Goal: Task Accomplishment & Management: Manage account settings

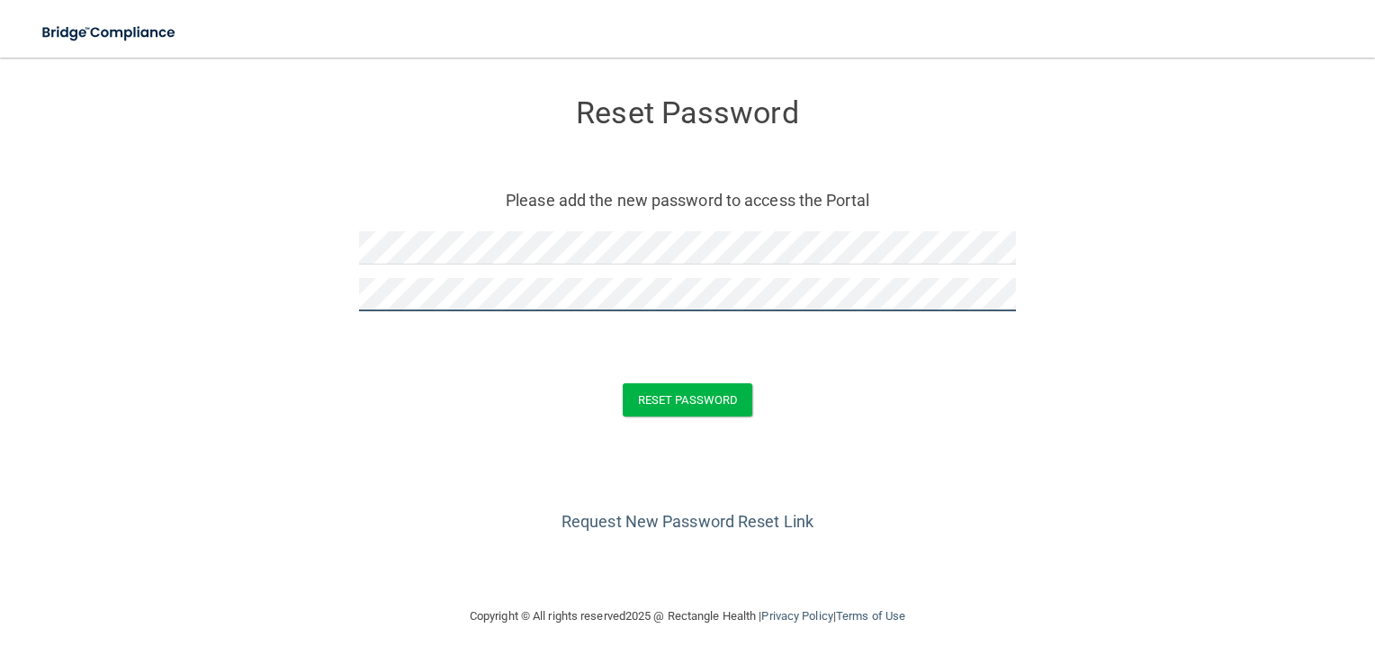
click at [623, 383] on button "Reset Password" at bounding box center [688, 399] width 130 height 33
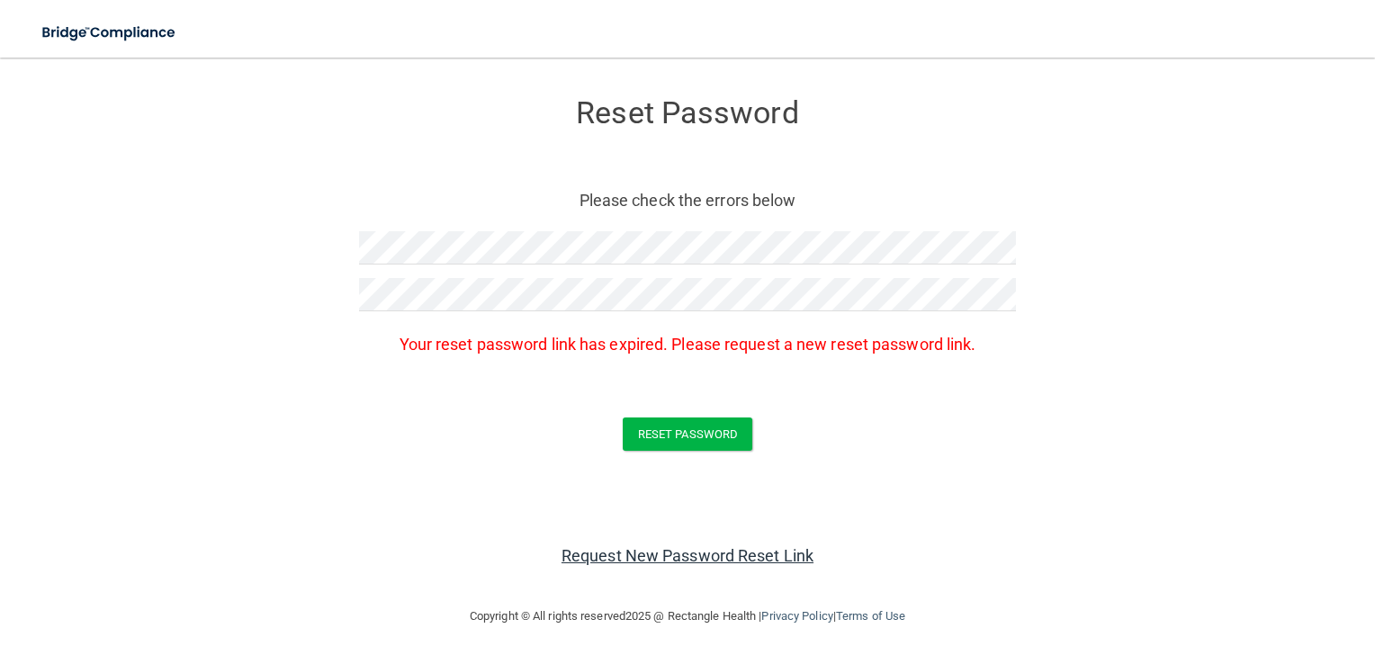
click at [648, 561] on link "Request New Password Reset Link" at bounding box center [687, 555] width 252 height 19
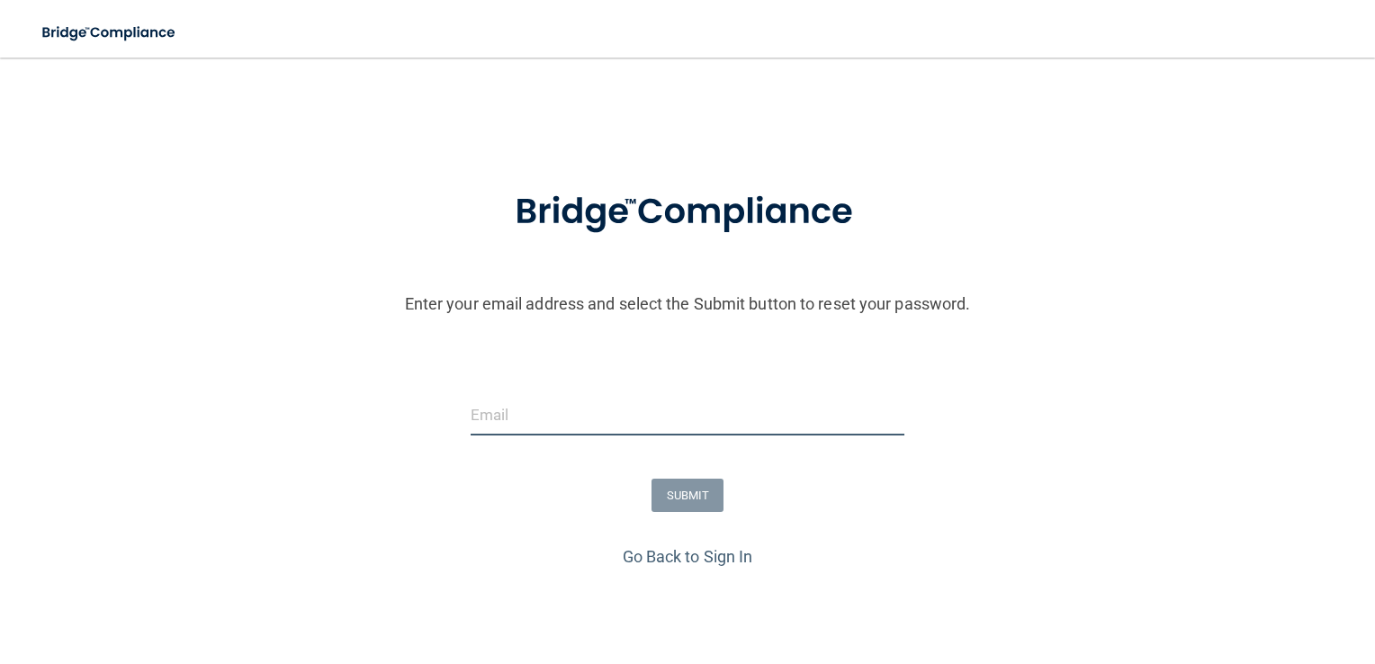
click at [576, 421] on input "email" at bounding box center [688, 415] width 435 height 40
type input "[EMAIL_ADDRESS][DOMAIN_NAME]"
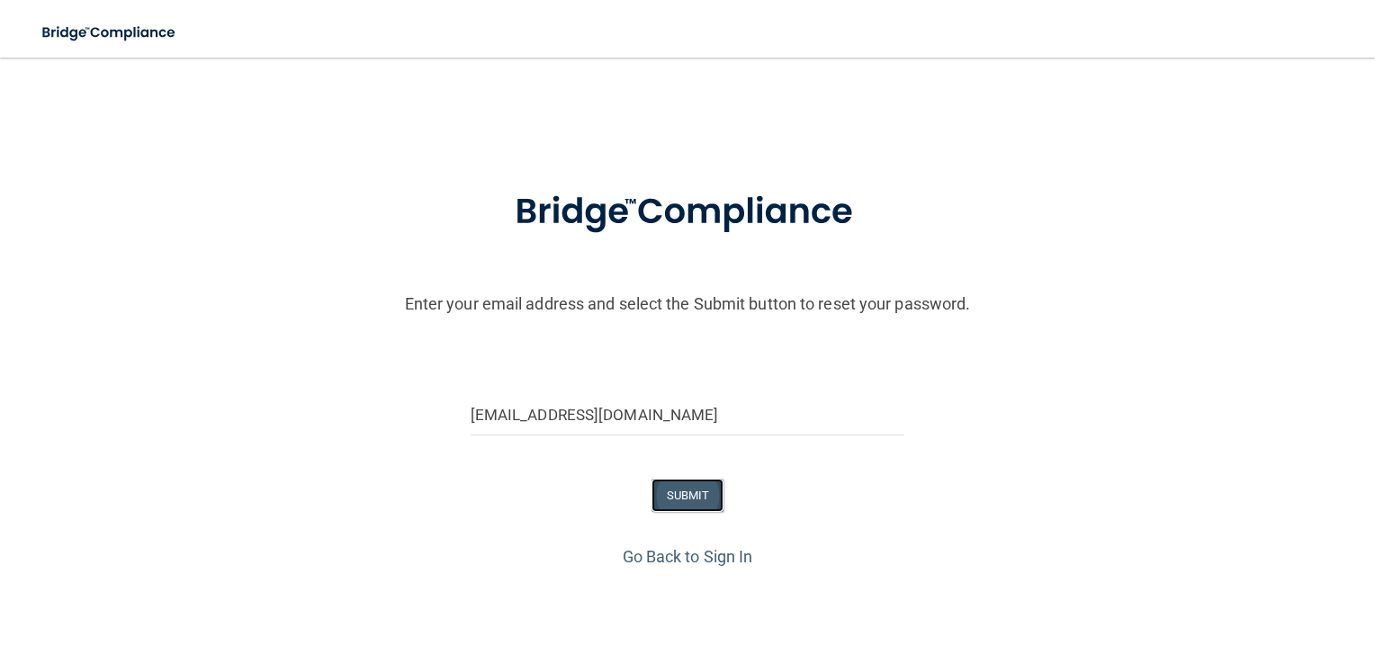
click at [686, 499] on button "SUBMIT" at bounding box center [687, 495] width 73 height 33
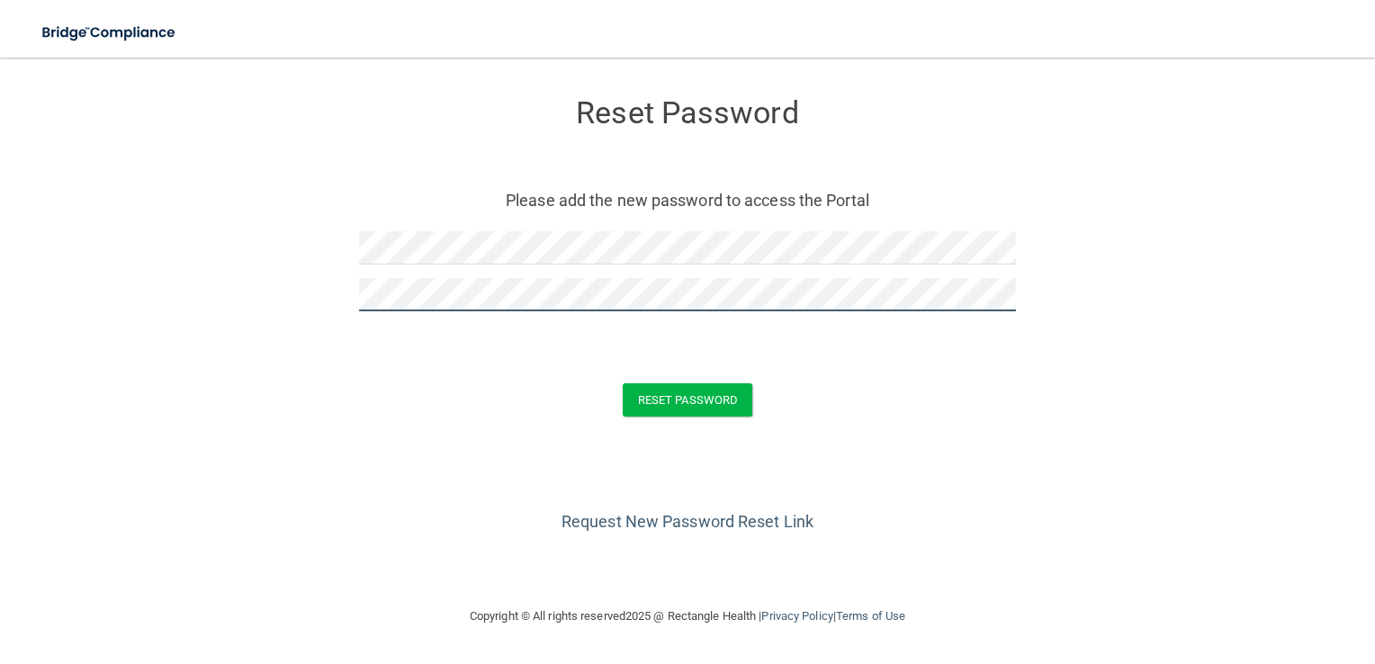
click at [623, 383] on button "Reset Password" at bounding box center [688, 399] width 130 height 33
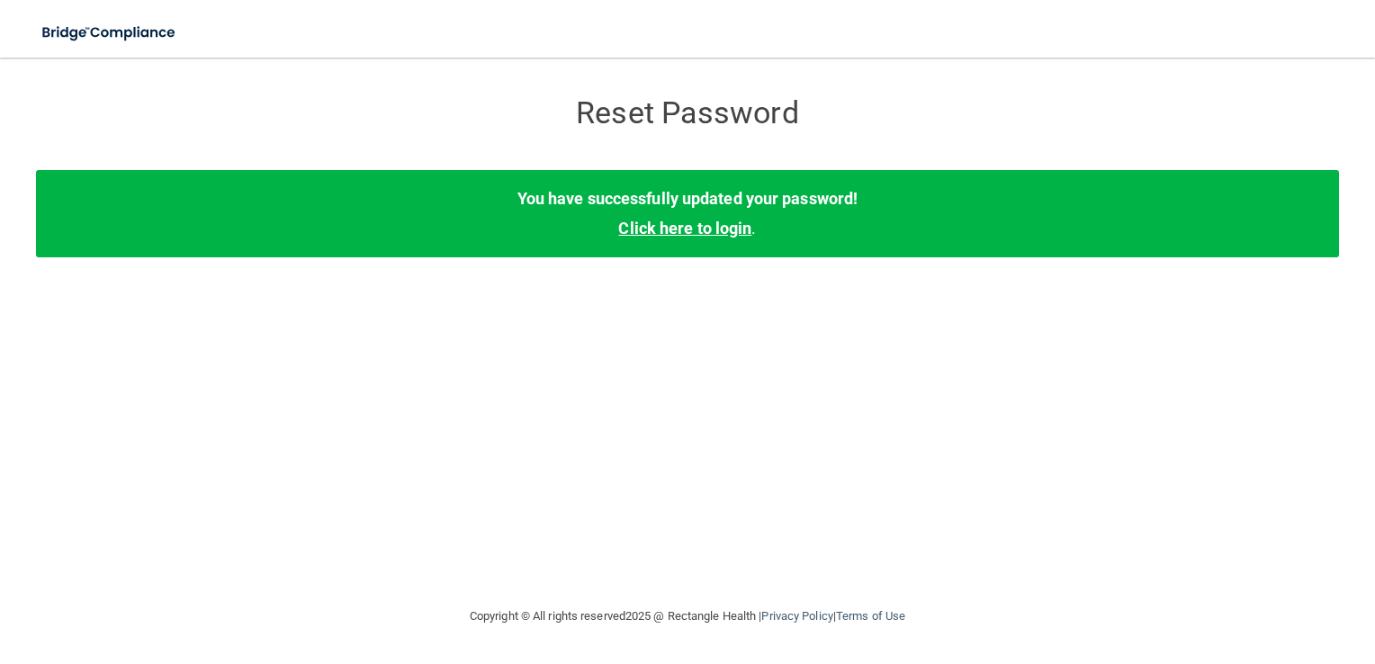
click at [662, 229] on link "Click here to login" at bounding box center [684, 228] width 133 height 19
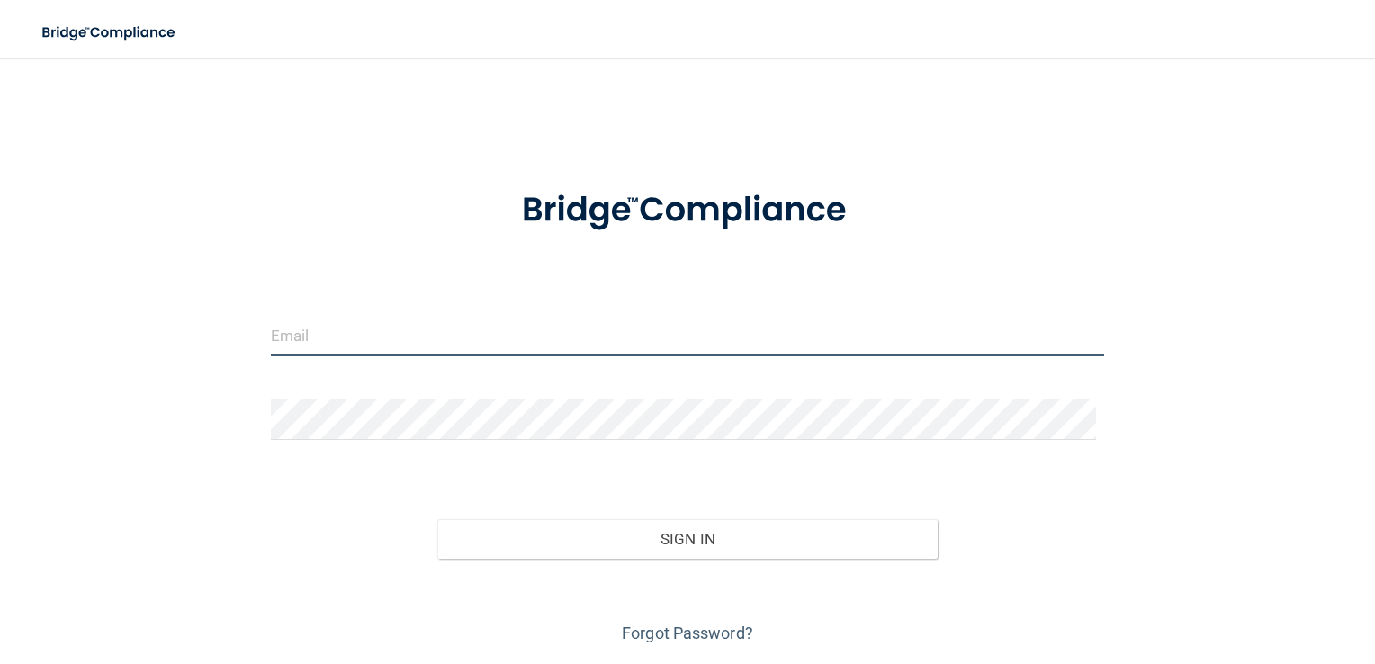
type input "[EMAIL_ADDRESS][DOMAIN_NAME]"
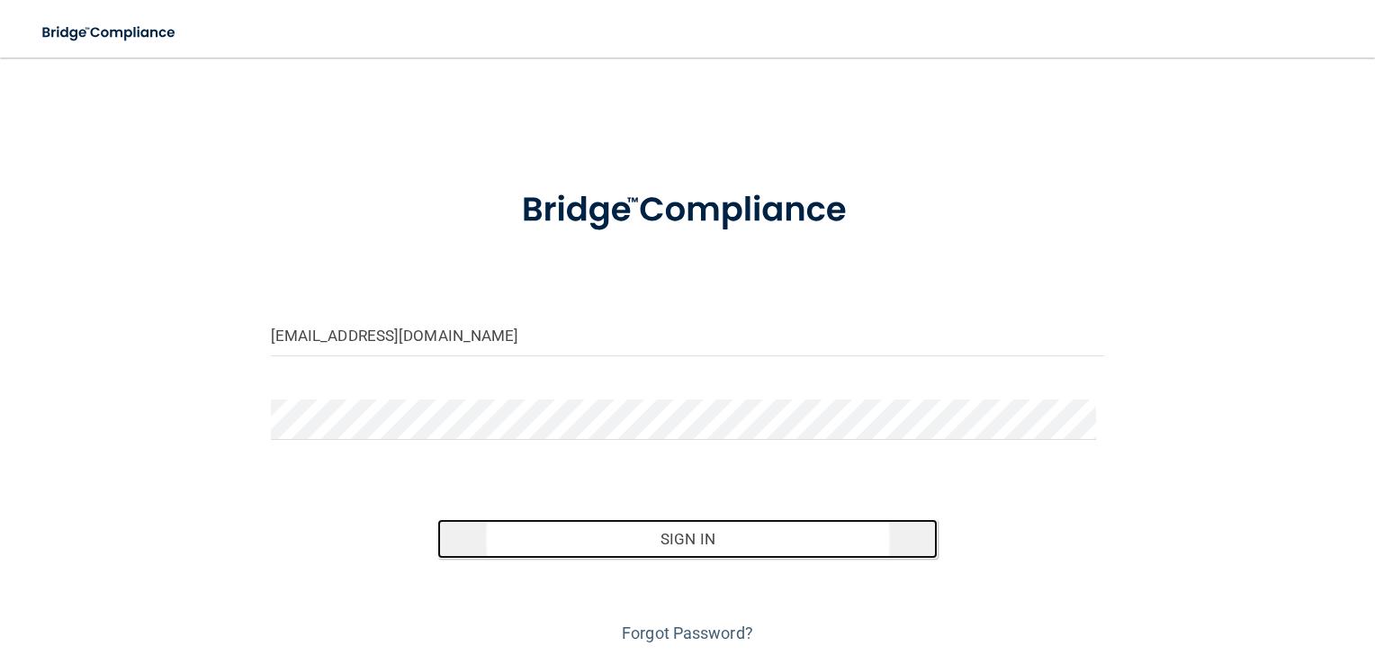
click at [666, 537] on button "Sign In" at bounding box center [687, 539] width 500 height 40
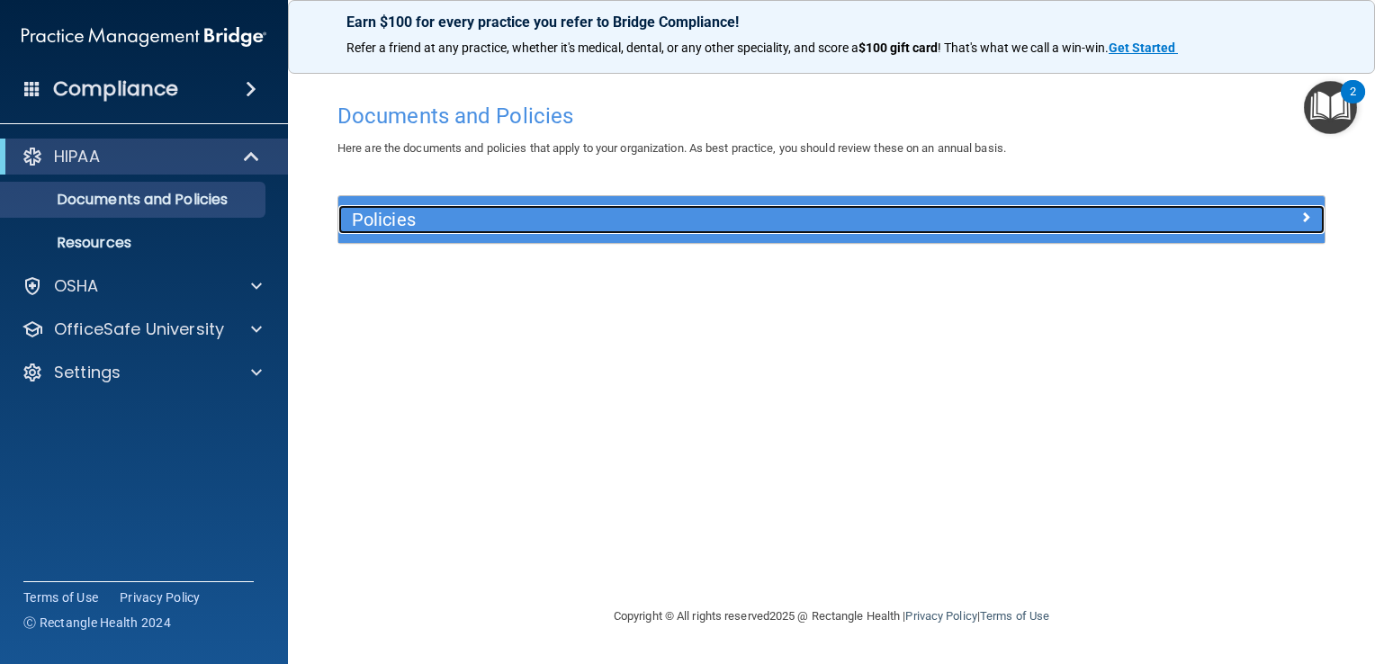
click at [407, 221] on h5 "Policies" at bounding box center [708, 220] width 713 height 20
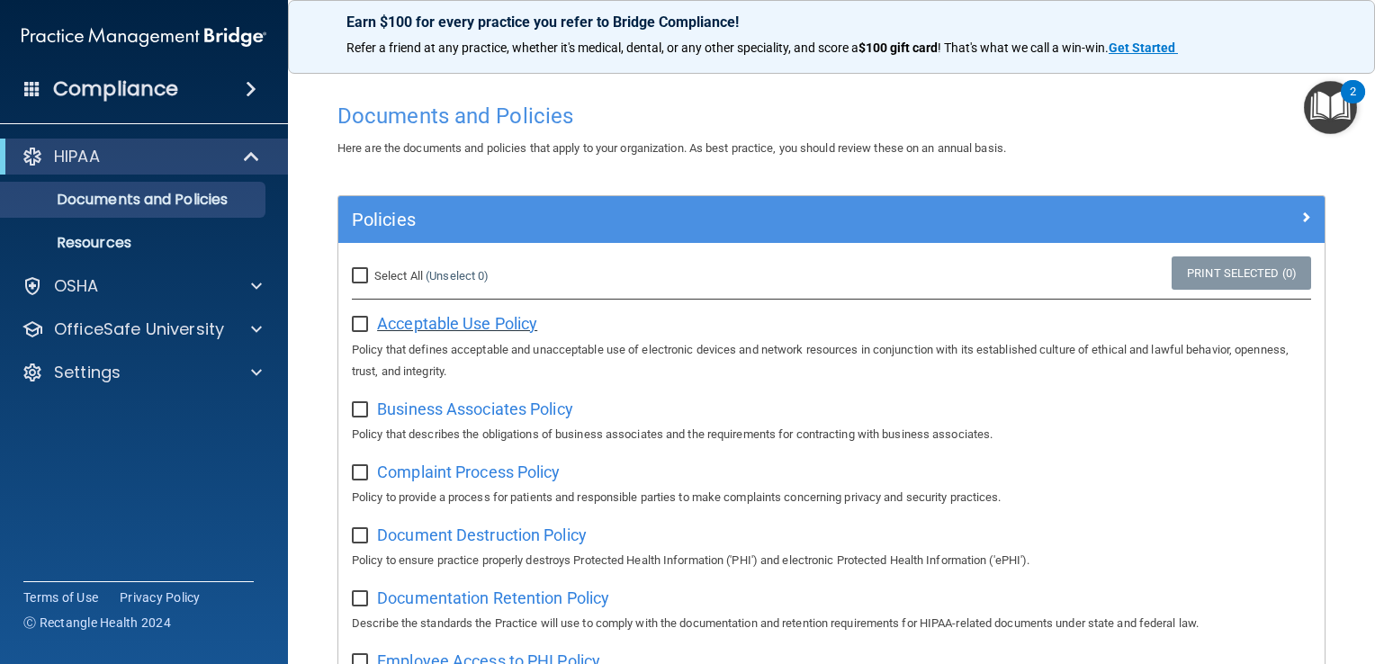
click at [398, 319] on span "Acceptable Use Policy" at bounding box center [457, 323] width 160 height 19
